Goal: Information Seeking & Learning: Compare options

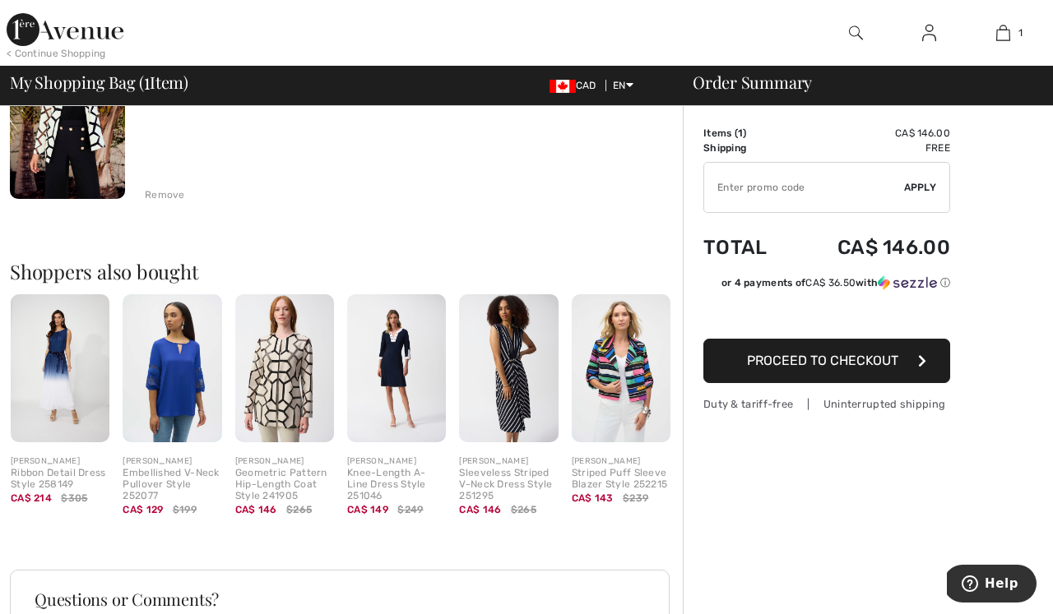
scroll to position [216, 0]
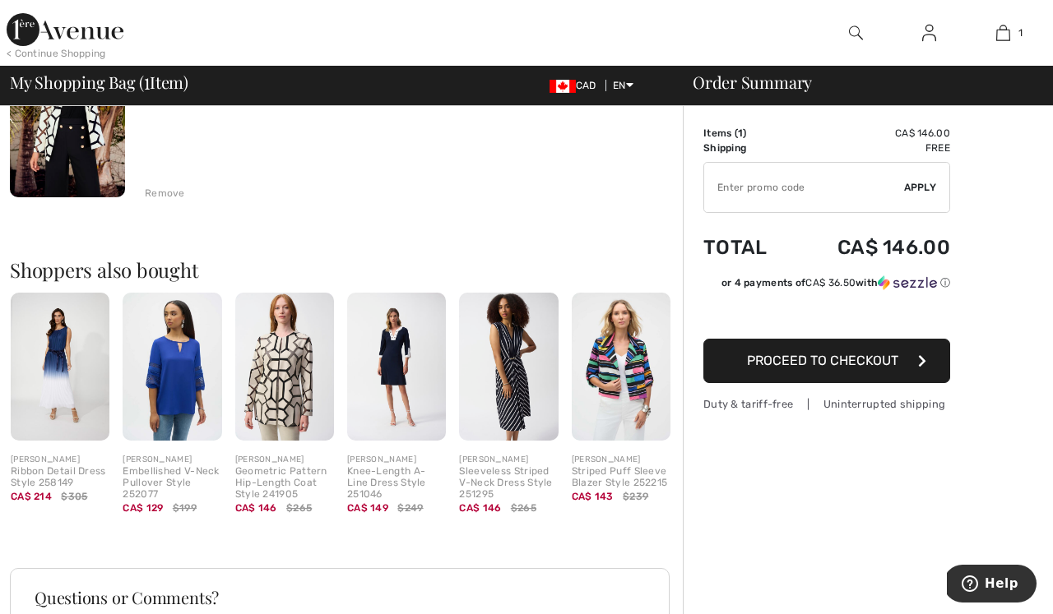
click at [289, 390] on img at bounding box center [284, 367] width 99 height 148
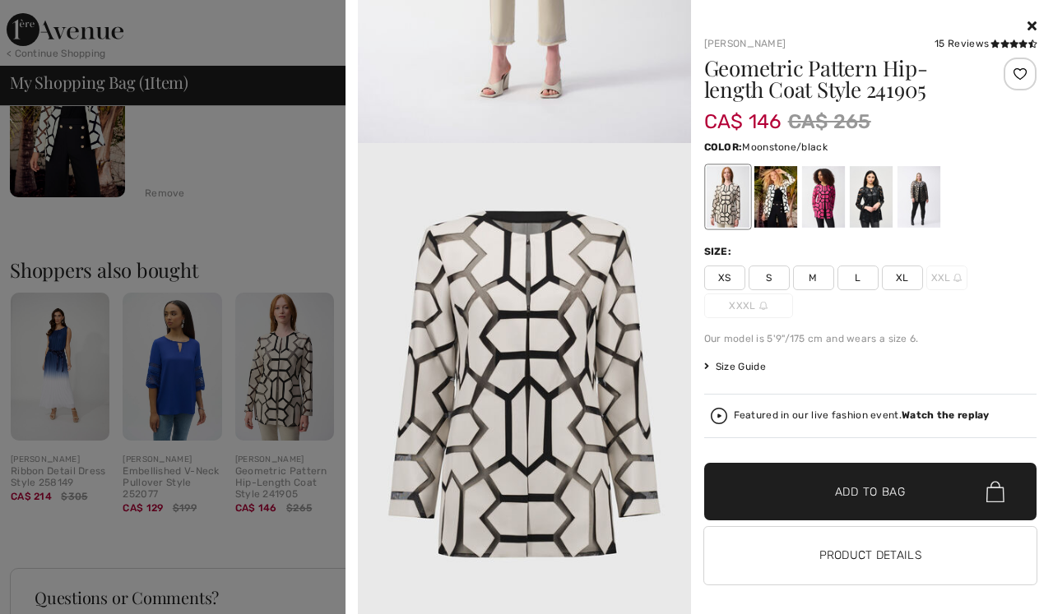
scroll to position [1848, 0]
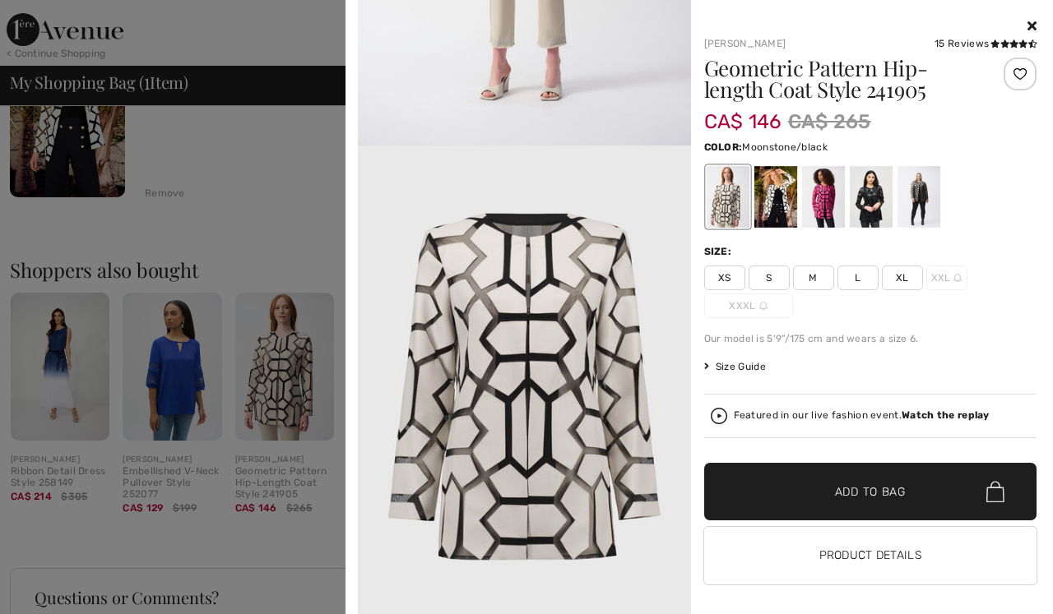
click at [1029, 25] on icon at bounding box center [1031, 25] width 9 height 13
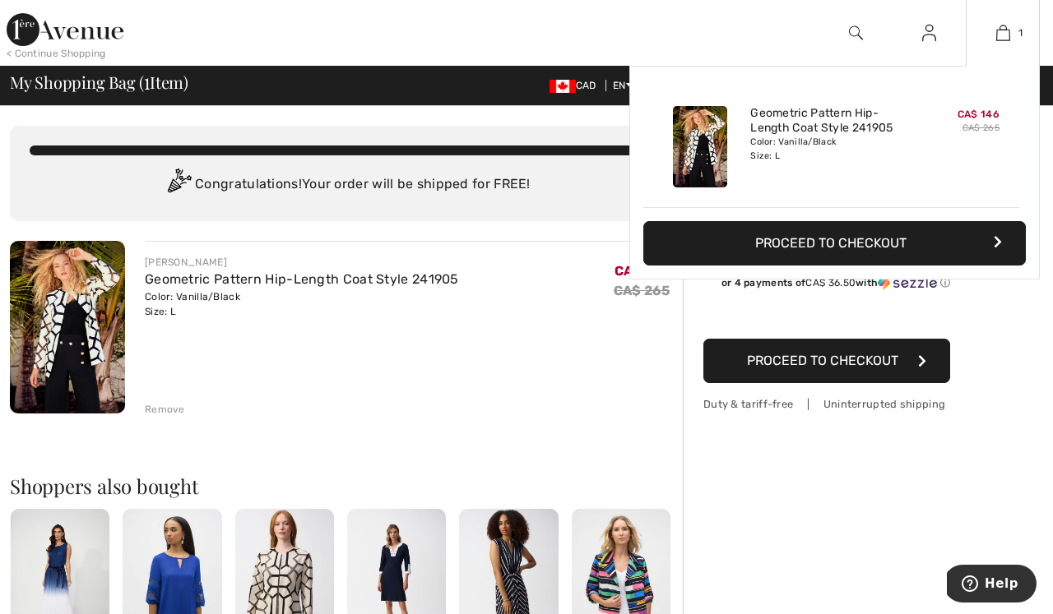
scroll to position [0, 0]
click at [998, 35] on img at bounding box center [1003, 33] width 14 height 20
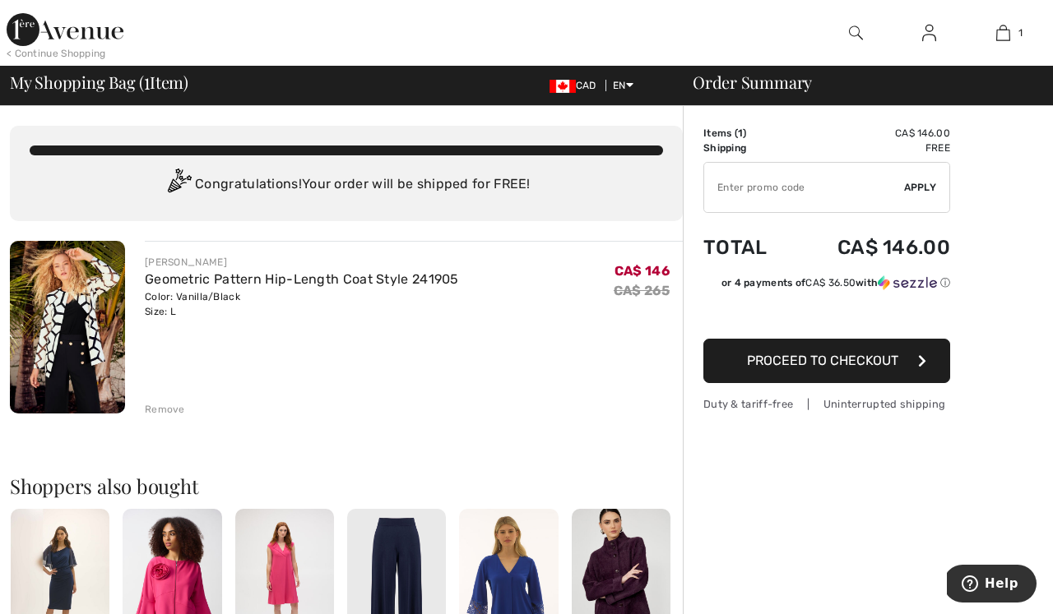
click at [172, 406] on div "Remove" at bounding box center [165, 409] width 40 height 15
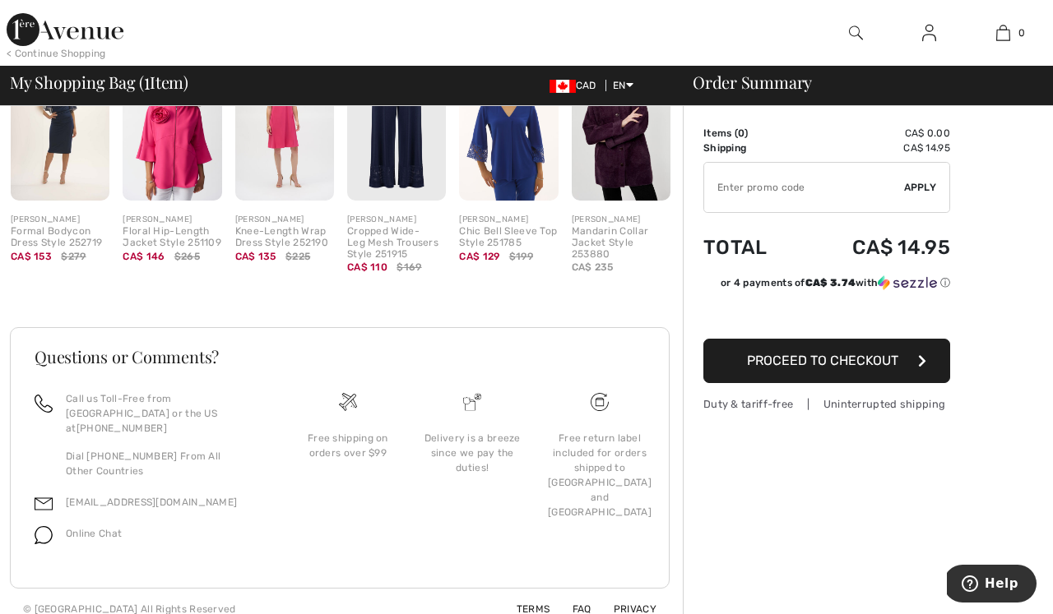
scroll to position [443, 0]
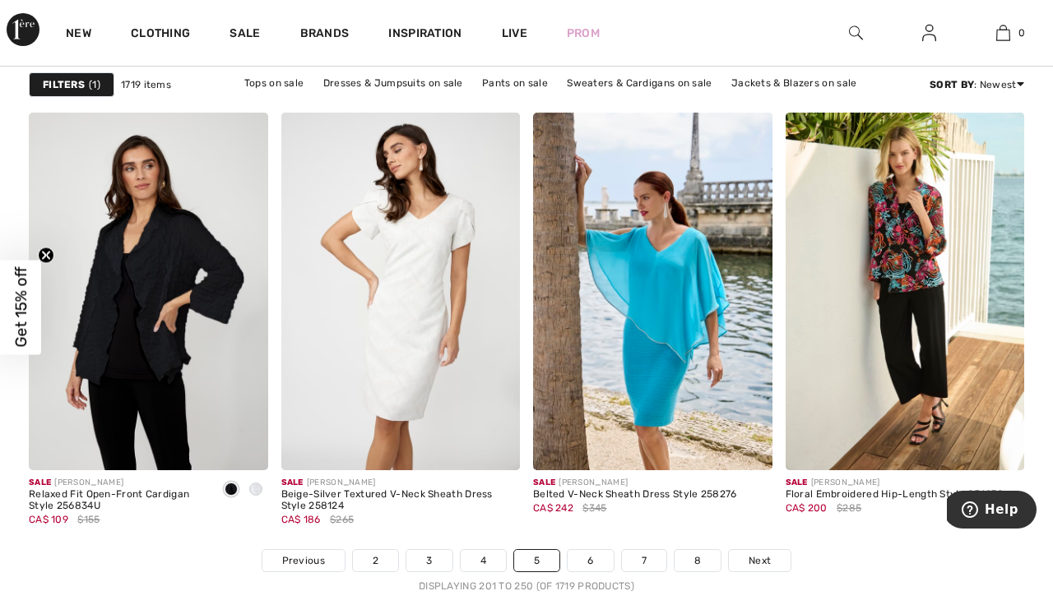
scroll to position [6567, 0]
click at [588, 559] on link "6" at bounding box center [590, 560] width 45 height 21
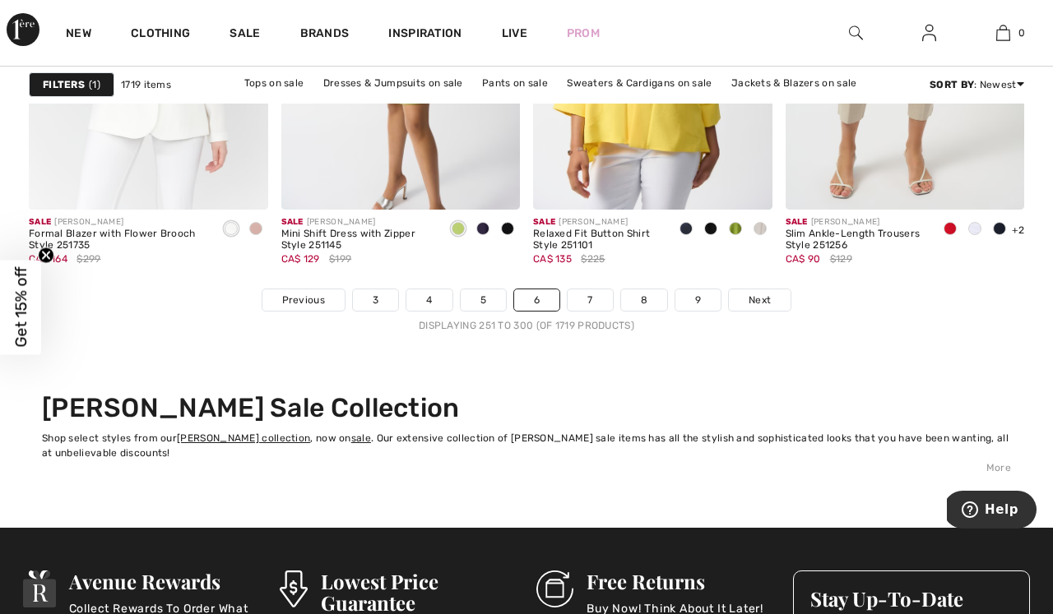
scroll to position [6829, 0]
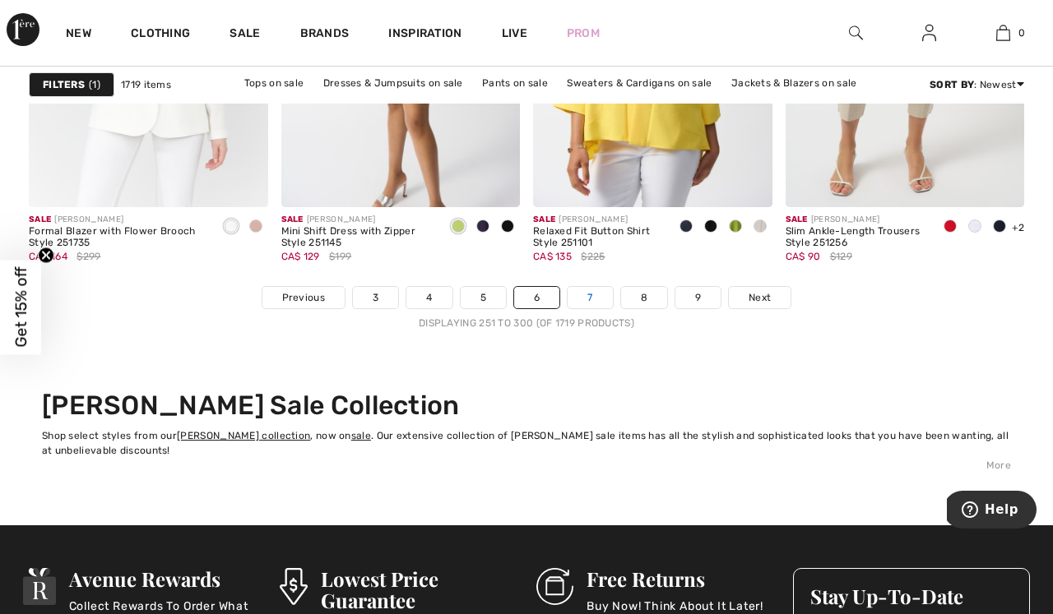
click at [597, 299] on link "7" at bounding box center [590, 297] width 44 height 21
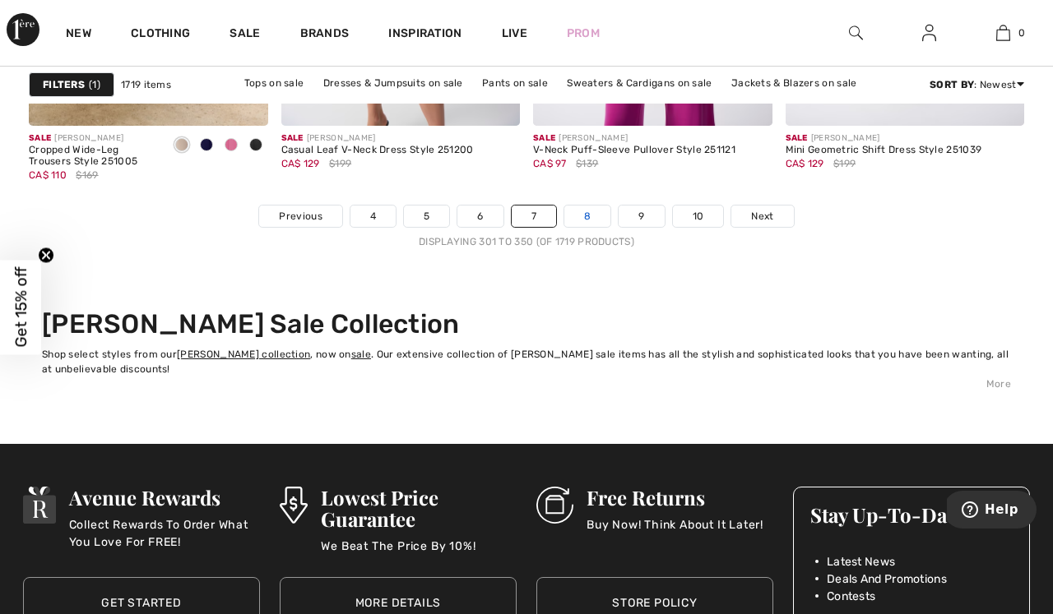
scroll to position [6910, 0]
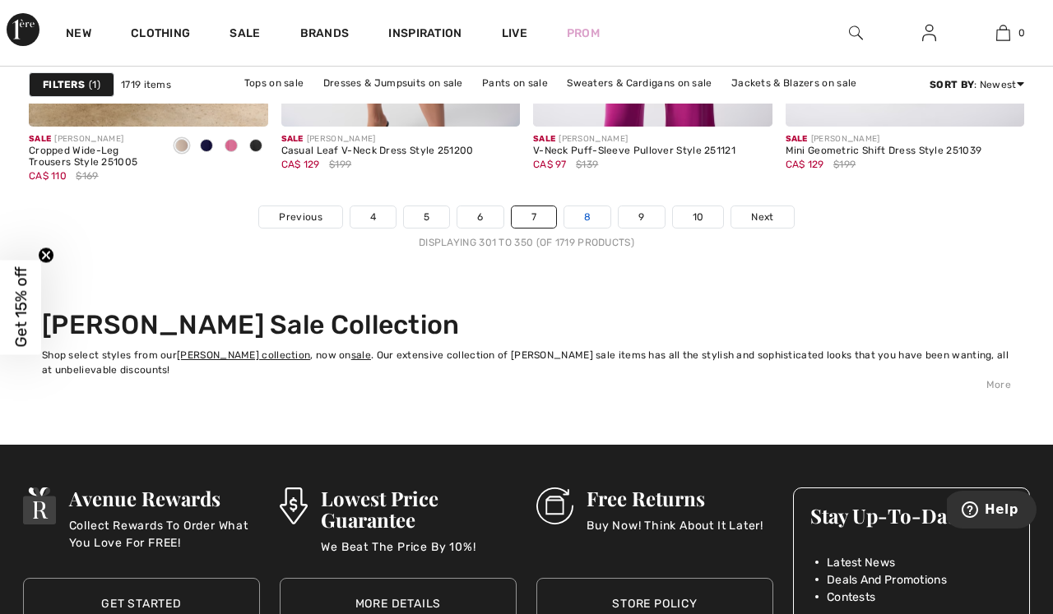
click at [593, 211] on link "8" at bounding box center [587, 216] width 46 height 21
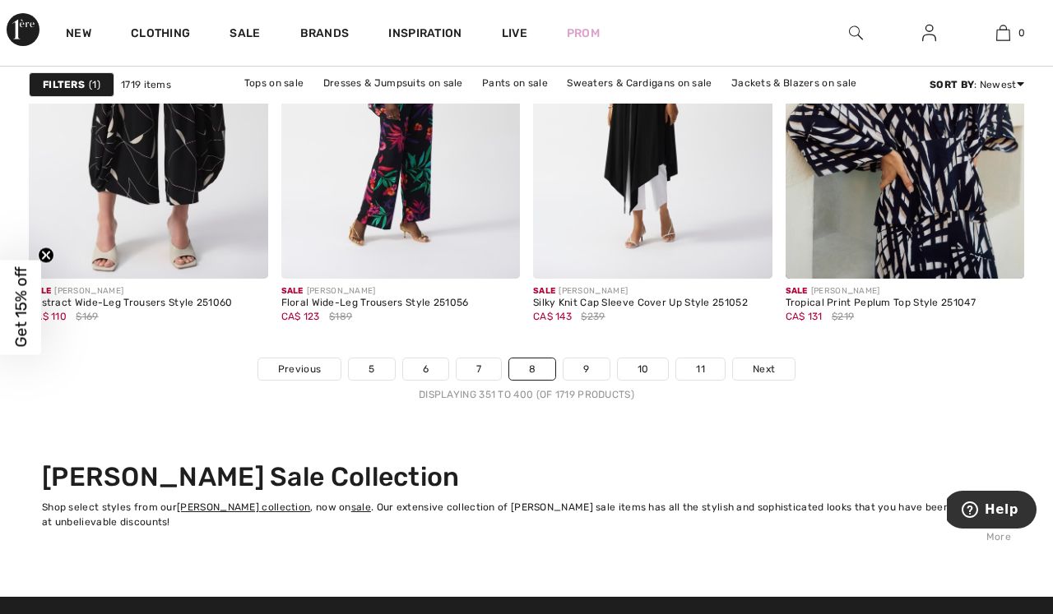
scroll to position [6759, 0]
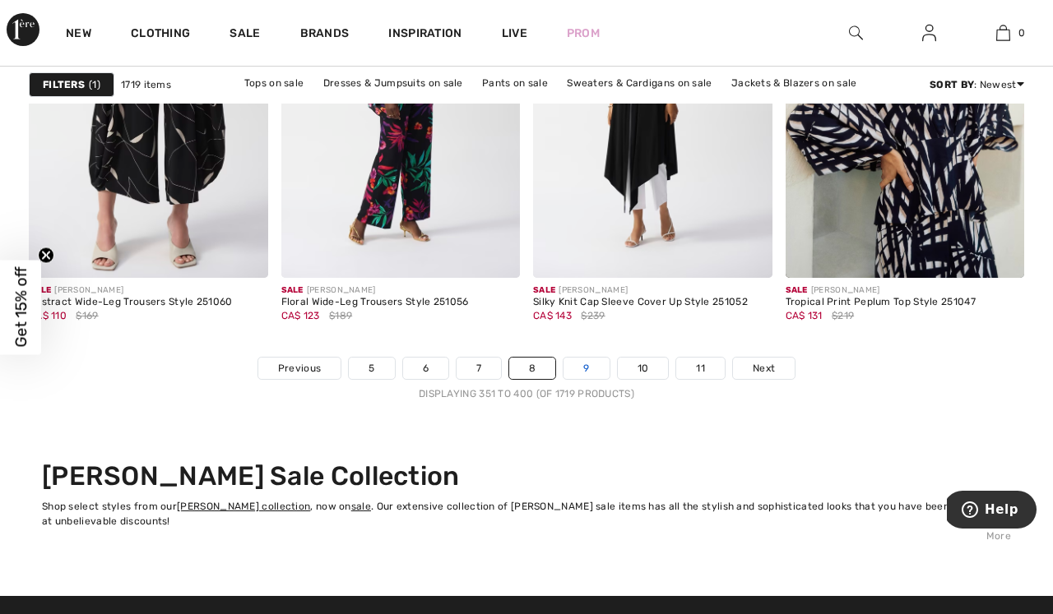
click at [588, 366] on link "9" at bounding box center [585, 368] width 45 height 21
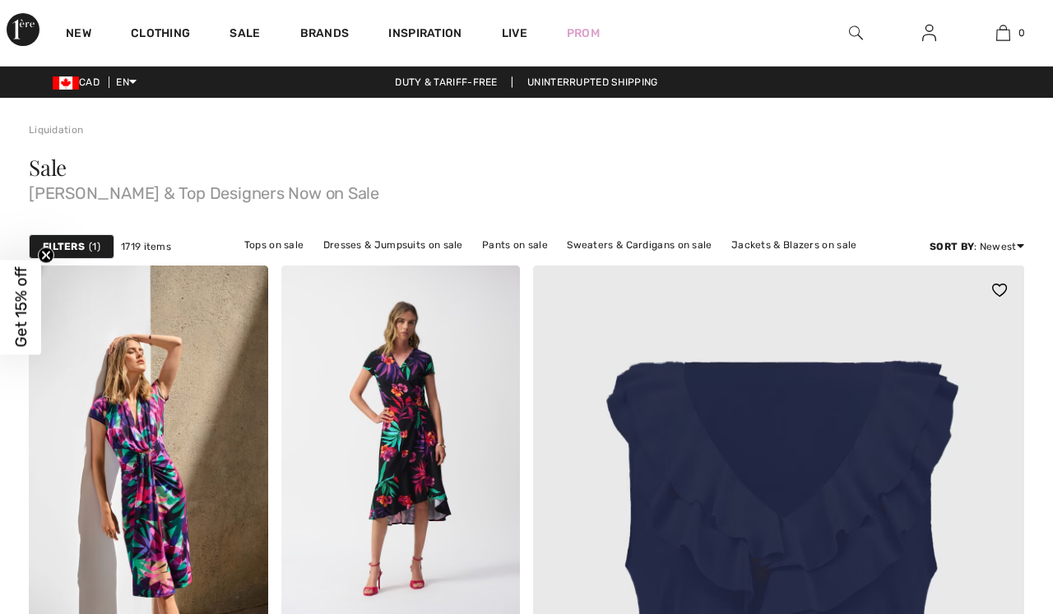
checkbox input "true"
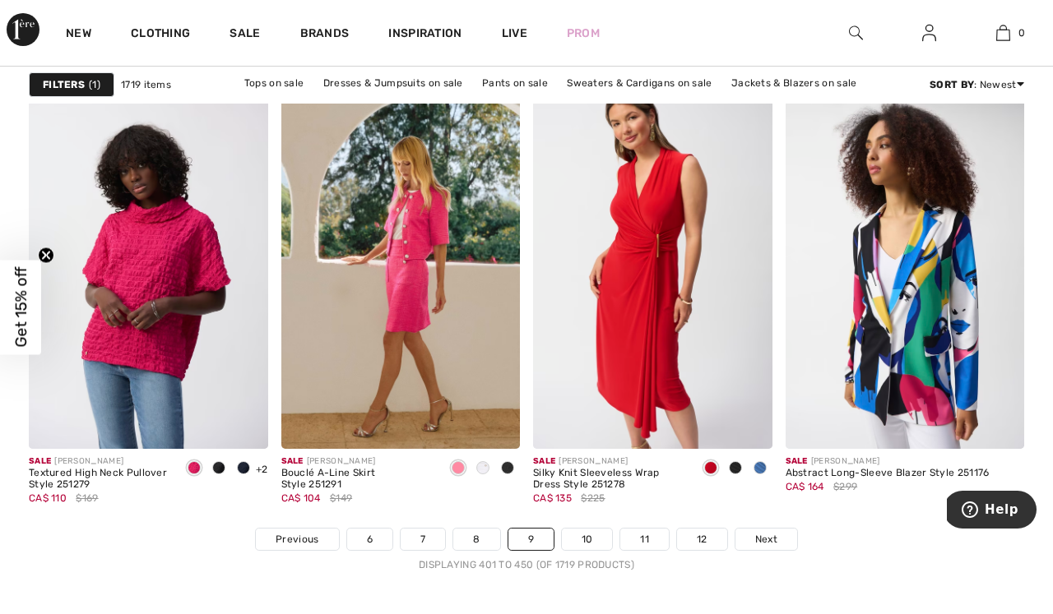
scroll to position [6561, 0]
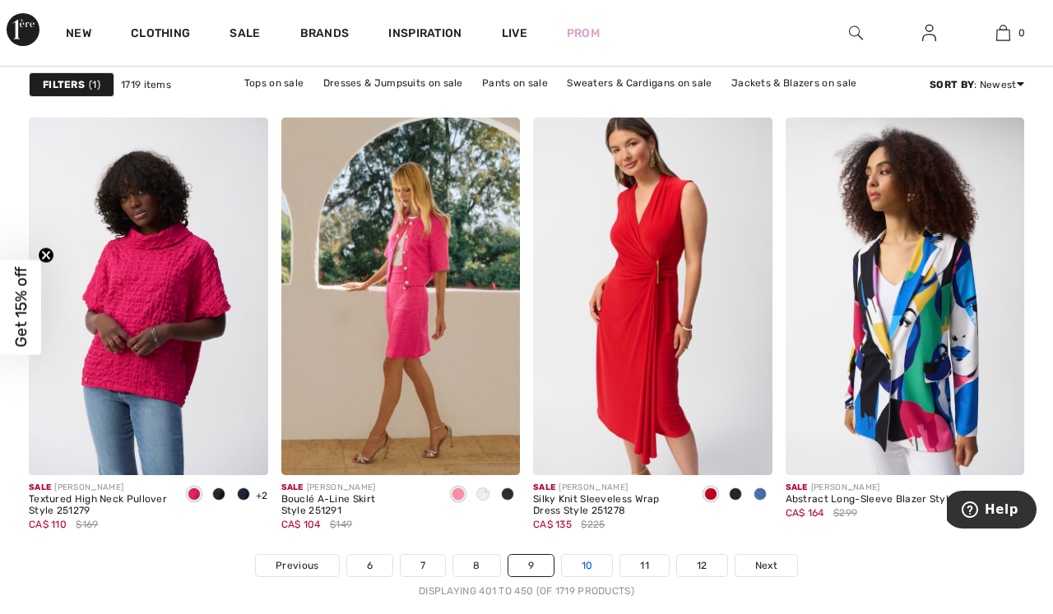
click at [589, 564] on link "10" at bounding box center [587, 565] width 51 height 21
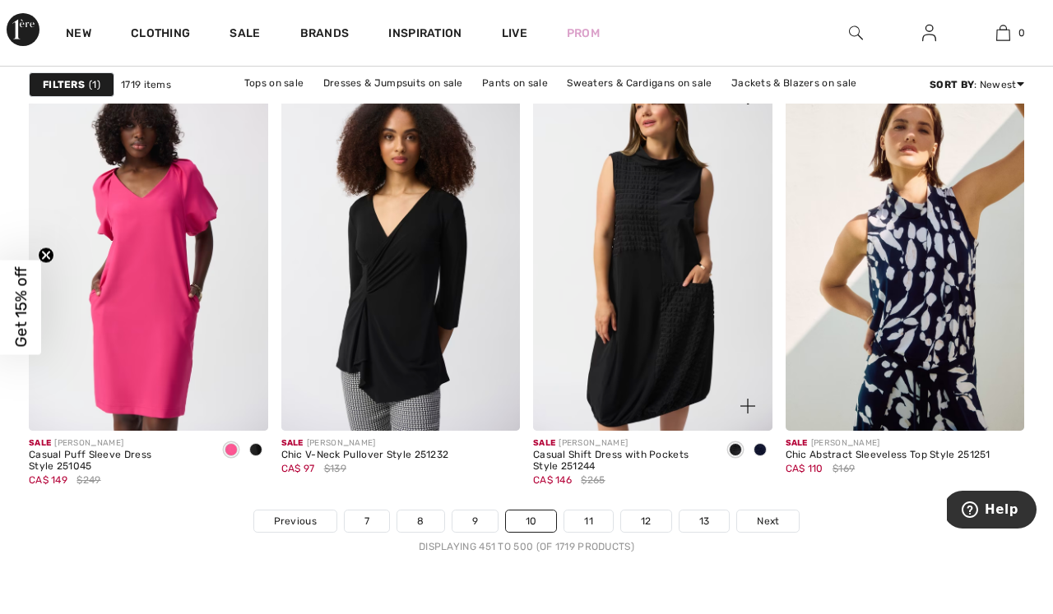
scroll to position [6595, 0]
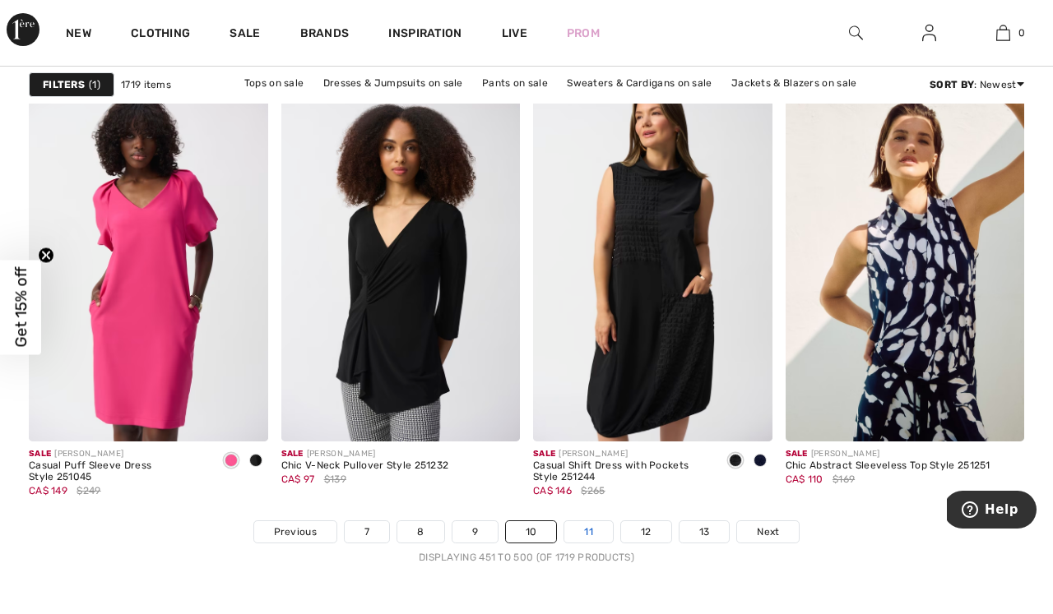
click at [589, 528] on link "11" at bounding box center [588, 532] width 49 height 21
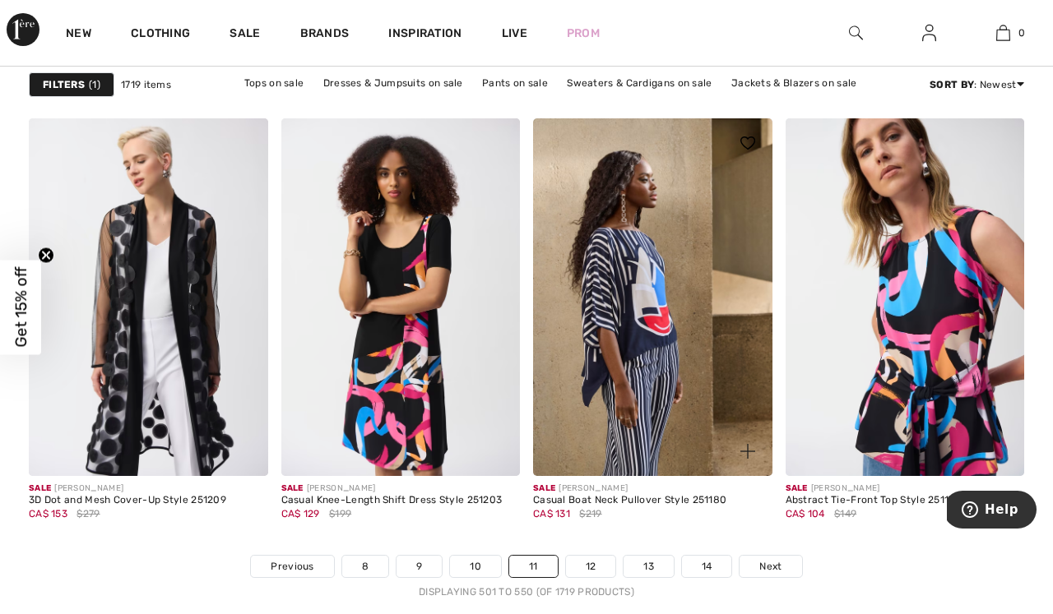
scroll to position [6563, 0]
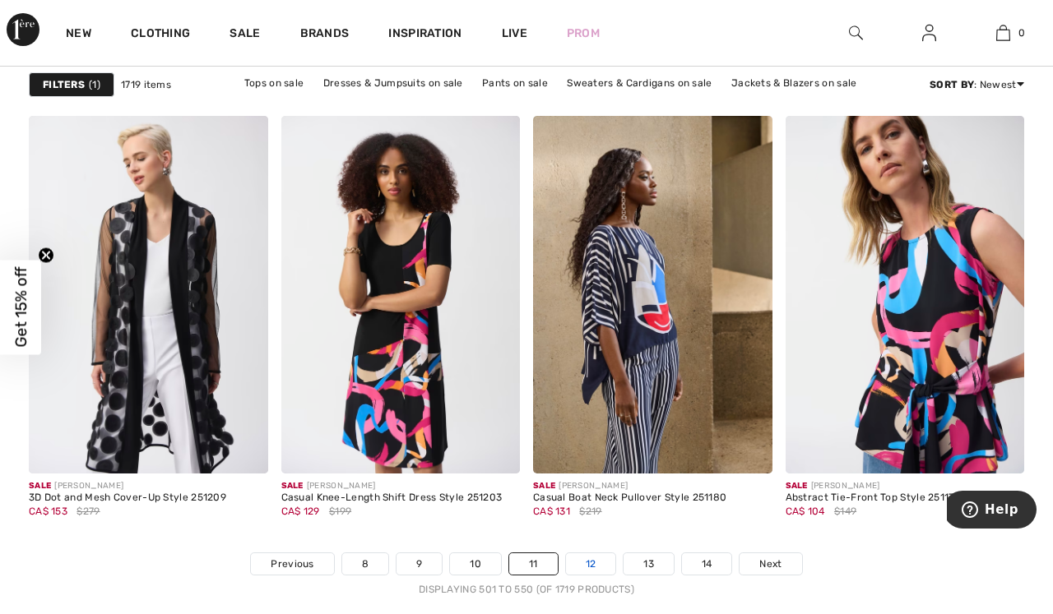
click at [591, 564] on link "12" at bounding box center [591, 564] width 50 height 21
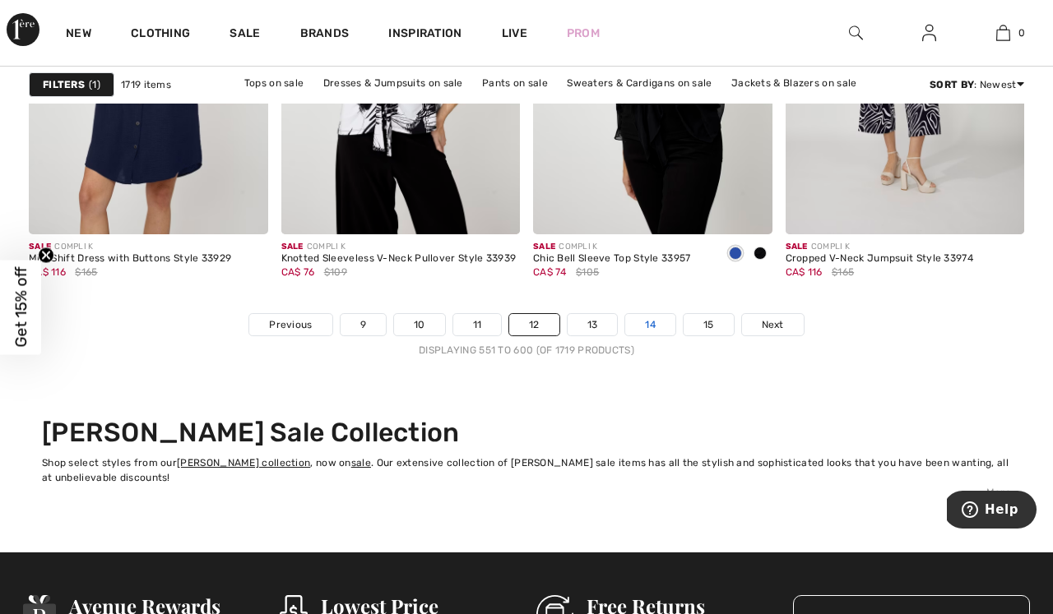
scroll to position [6809, 0]
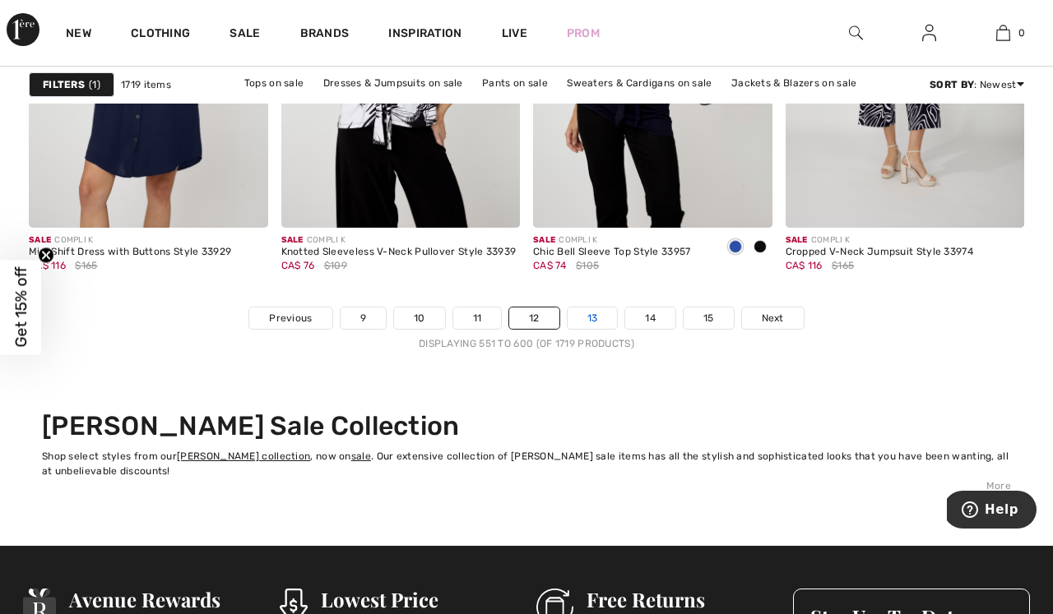
click at [589, 320] on link "13" at bounding box center [593, 318] width 50 height 21
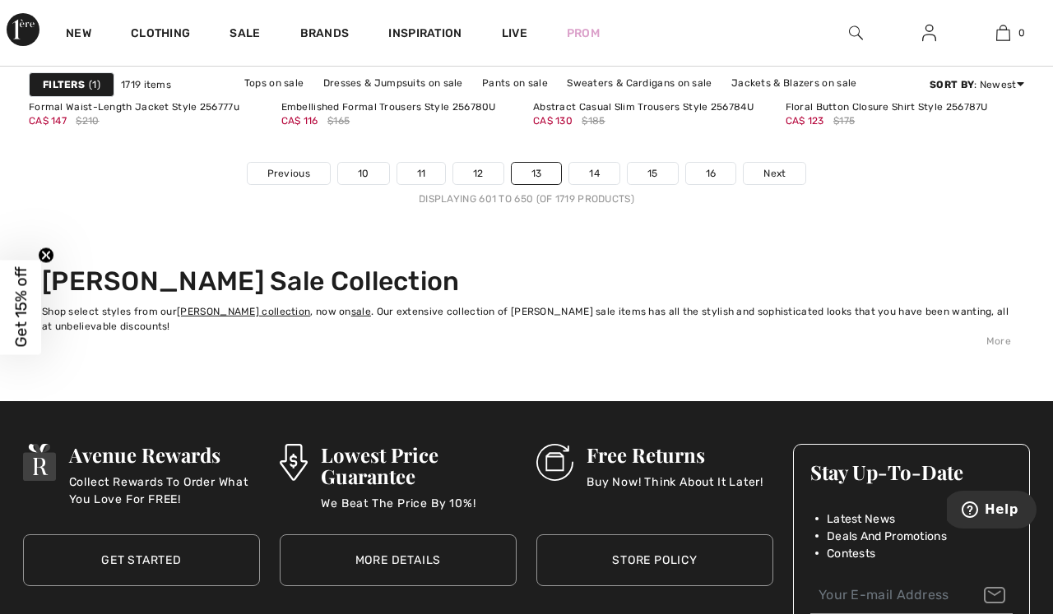
scroll to position [6962, 0]
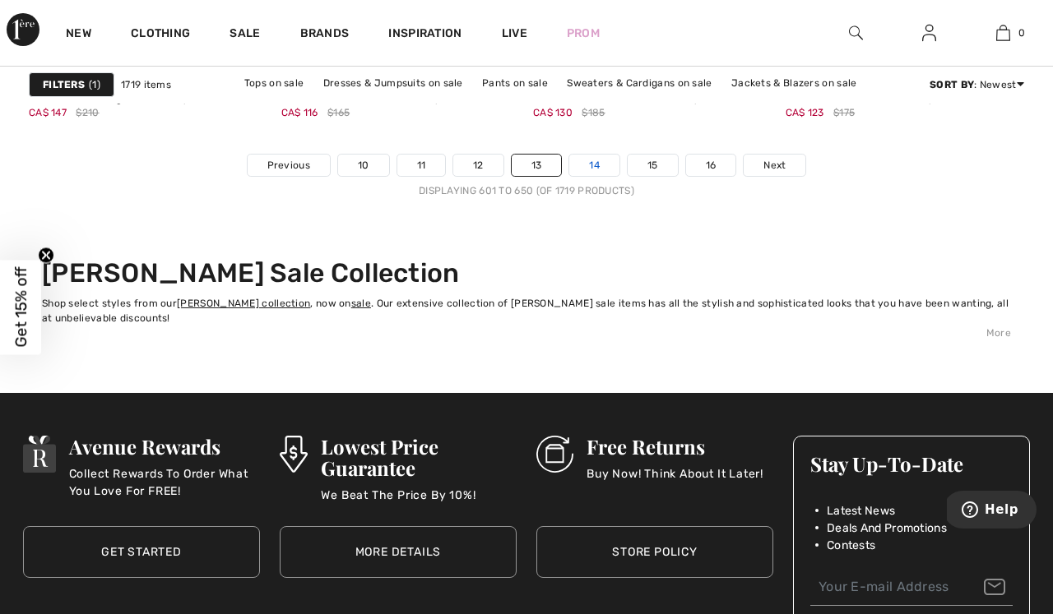
click at [596, 165] on link "14" at bounding box center [594, 165] width 50 height 21
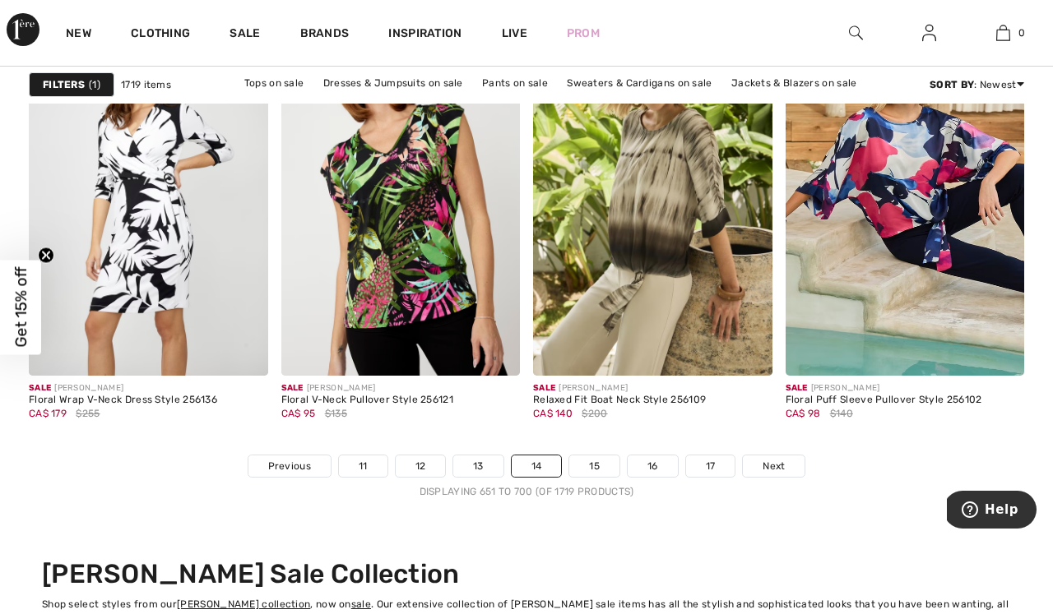
scroll to position [6663, 0]
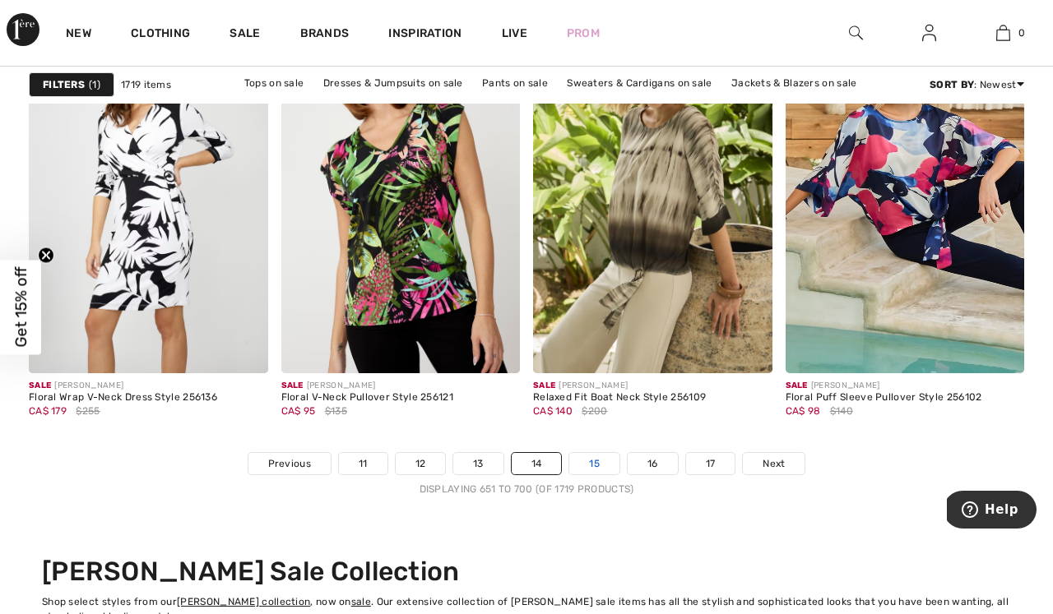
click at [591, 464] on link "15" at bounding box center [594, 463] width 50 height 21
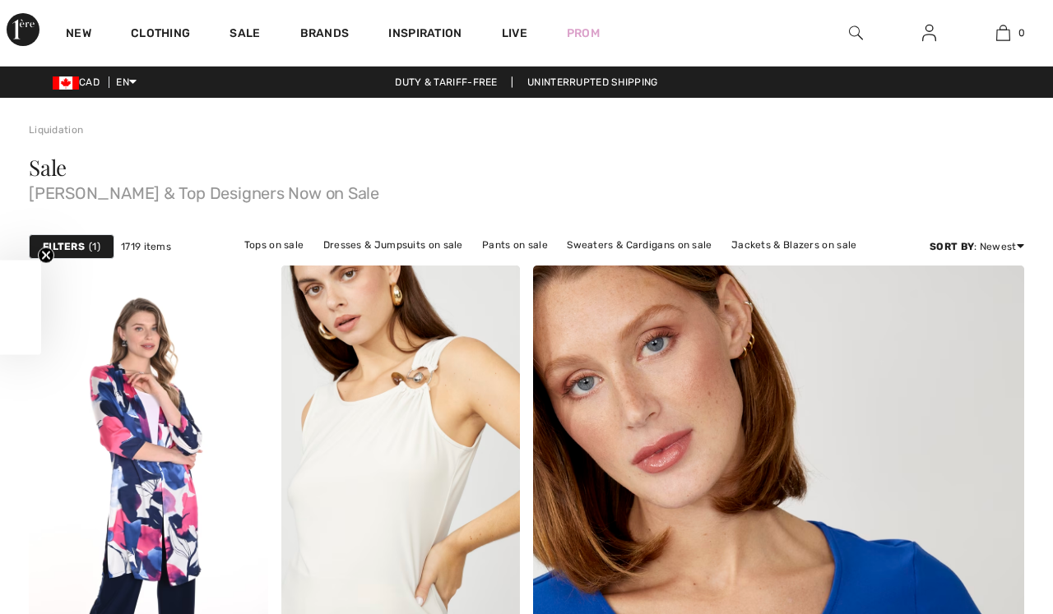
checkbox input "true"
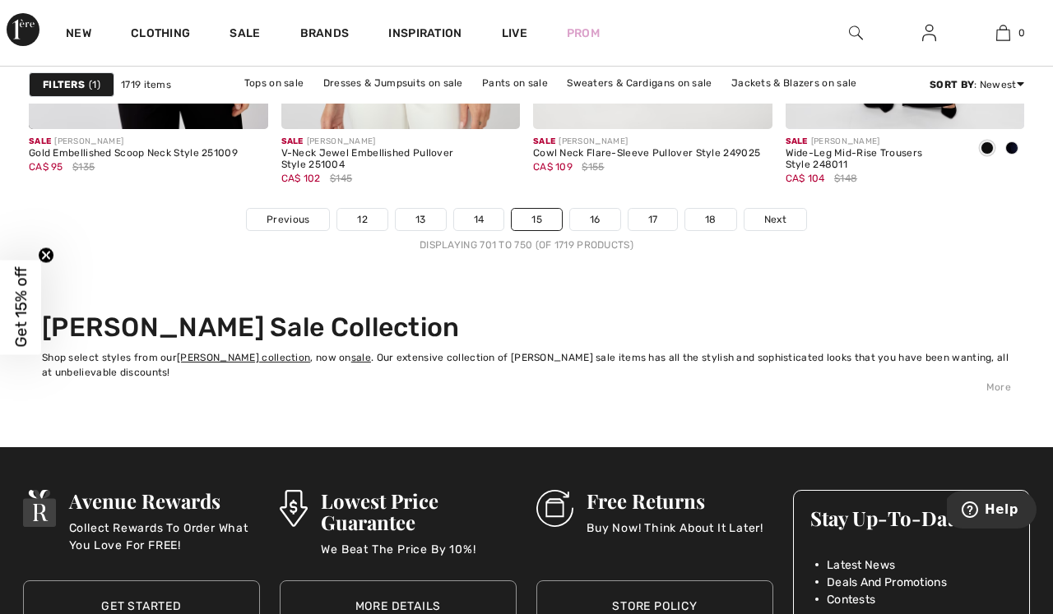
scroll to position [6910, 0]
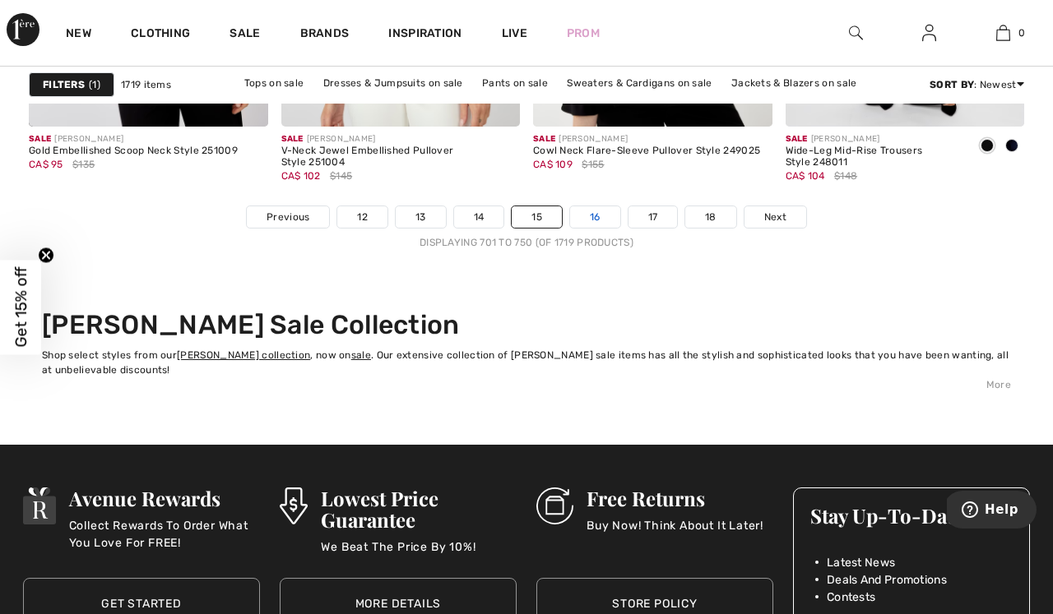
click at [596, 211] on link "16" at bounding box center [595, 216] width 50 height 21
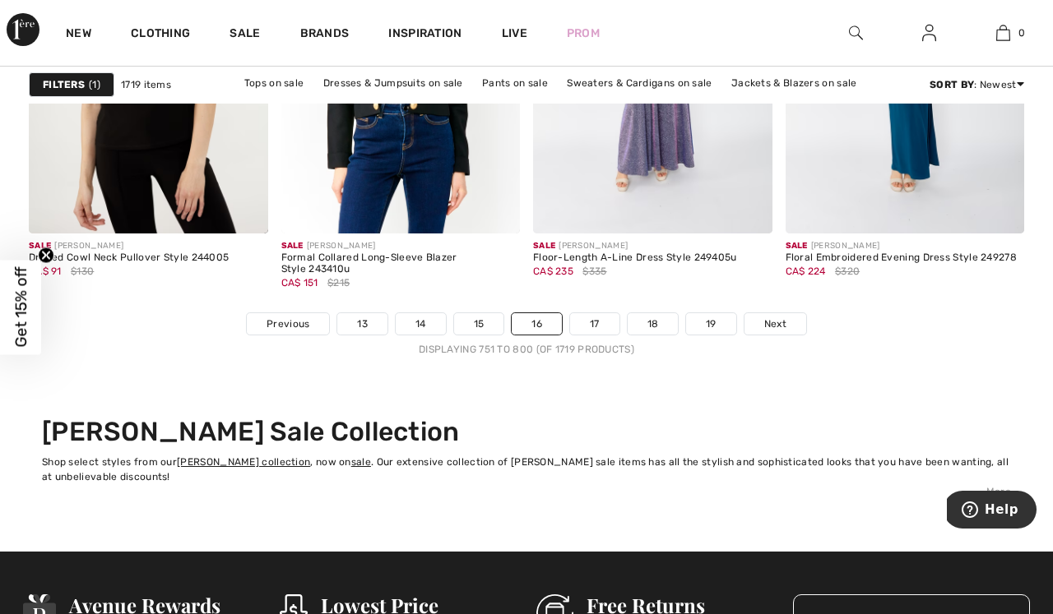
scroll to position [6804, 0]
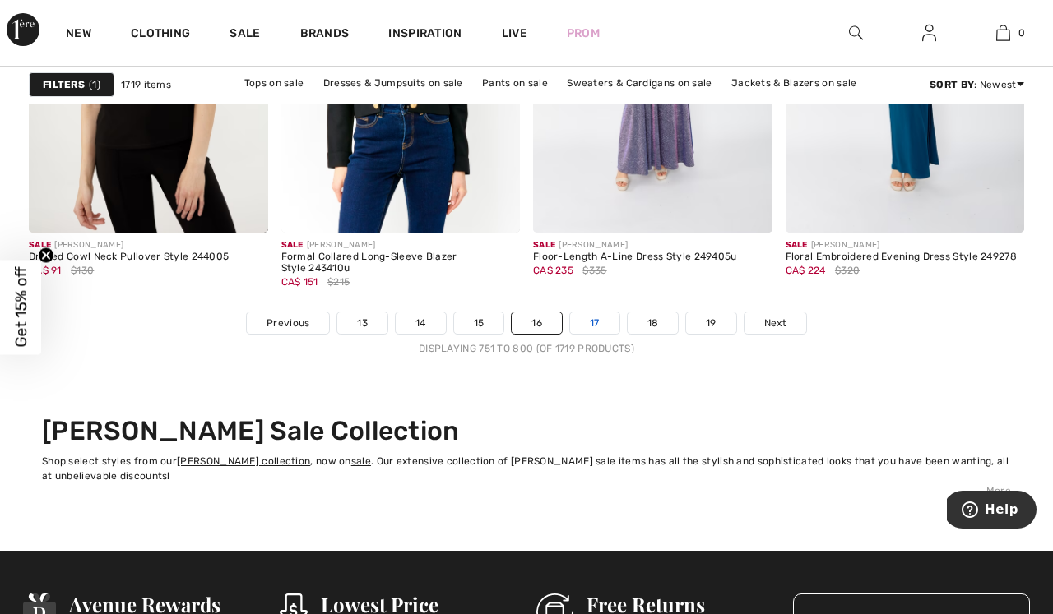
click at [595, 322] on link "17" at bounding box center [594, 323] width 49 height 21
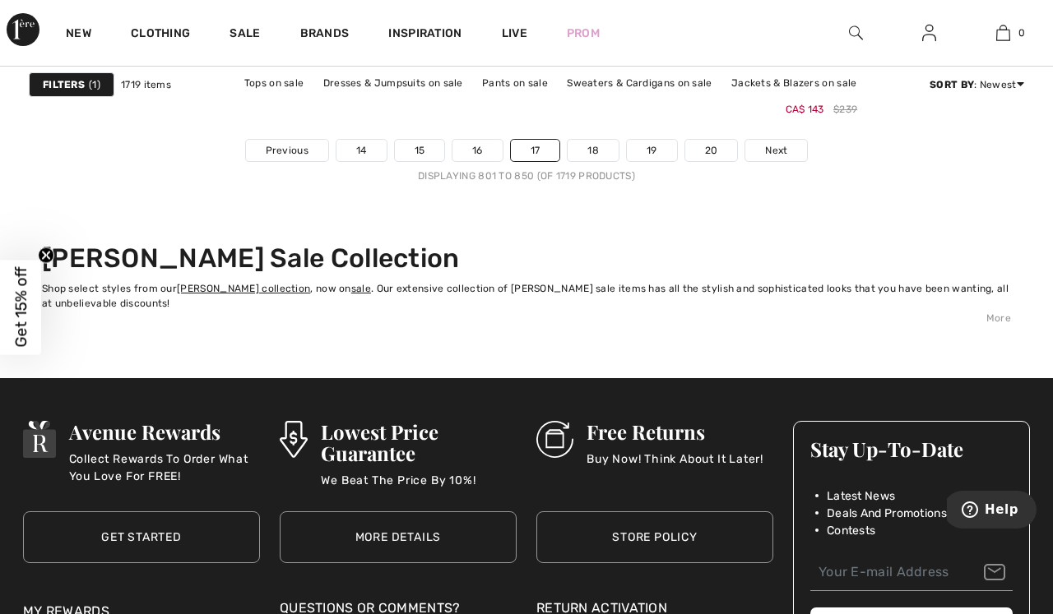
scroll to position [6987, 0]
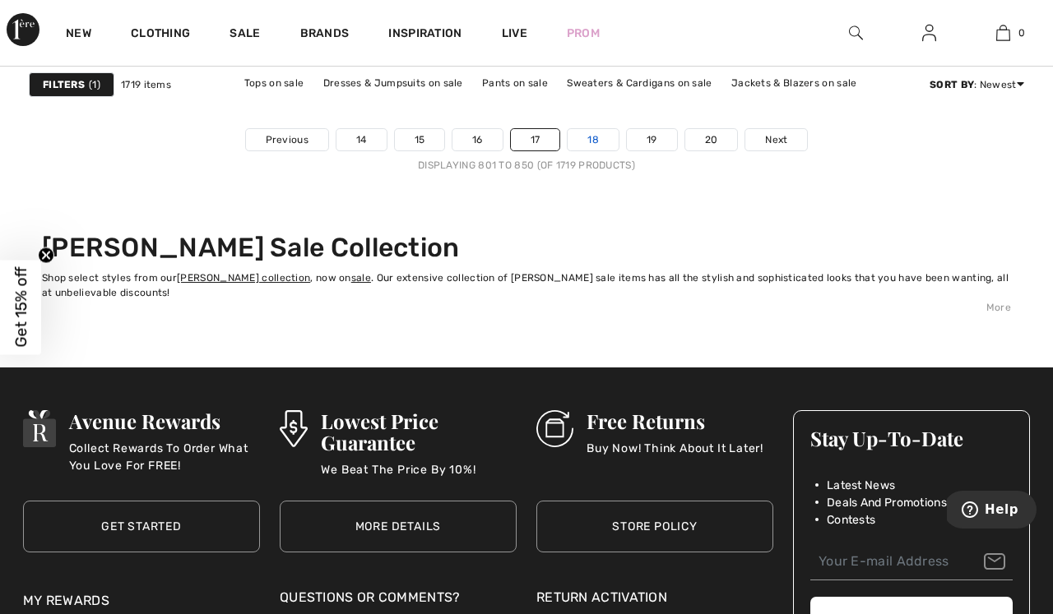
click at [596, 139] on link "18" at bounding box center [593, 139] width 51 height 21
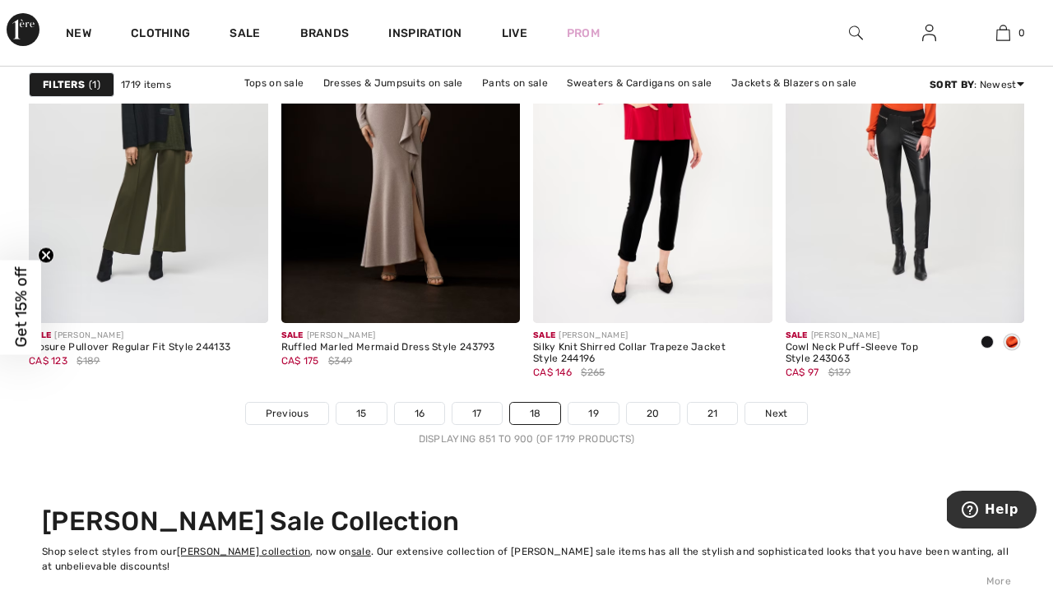
scroll to position [6717, 0]
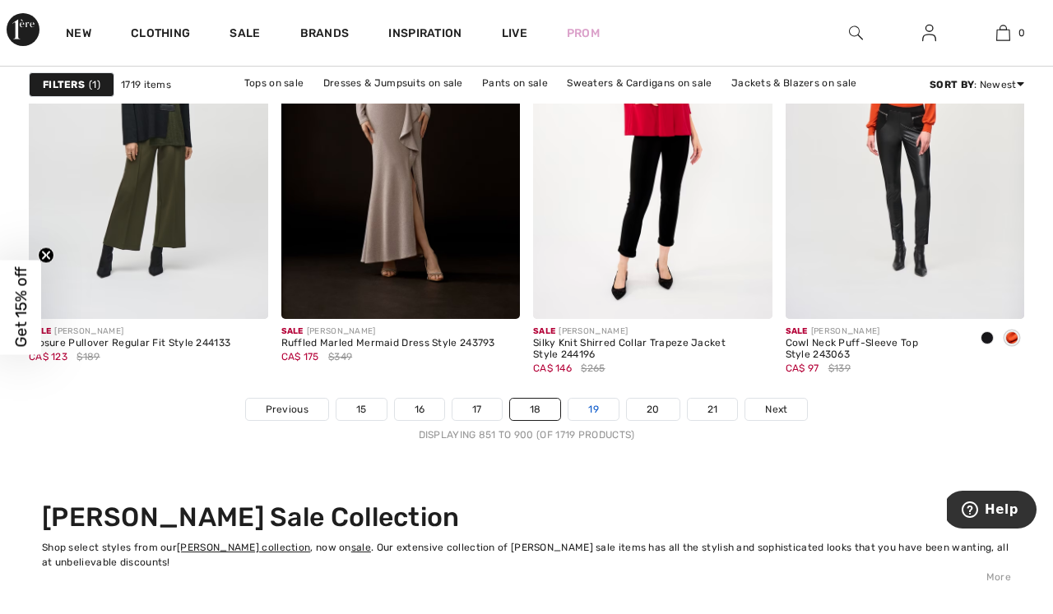
click at [598, 410] on link "19" at bounding box center [593, 409] width 50 height 21
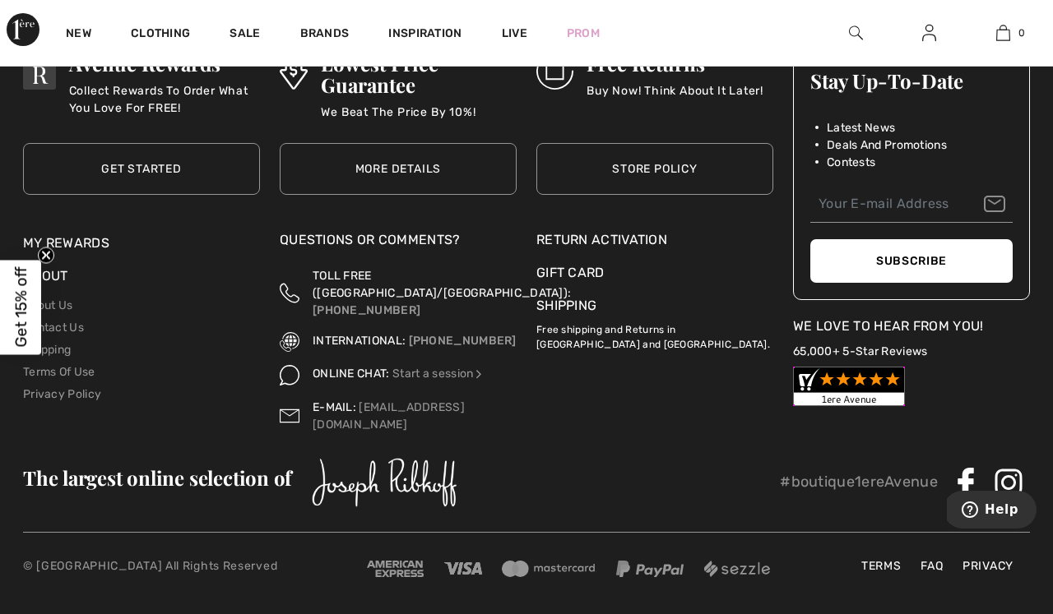
scroll to position [7344, 0]
